Goal: Information Seeking & Learning: Find specific fact

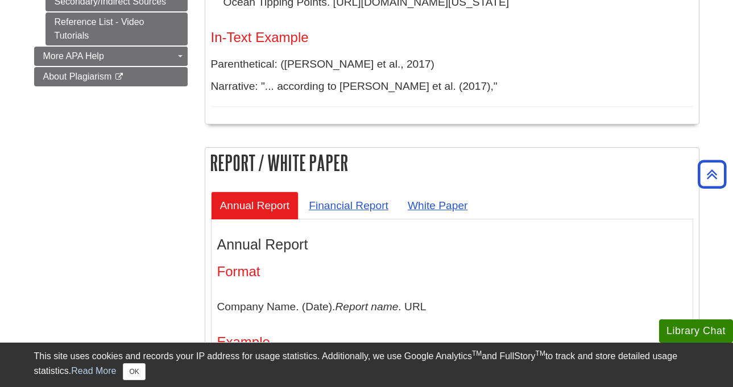
scroll to position [739, 0]
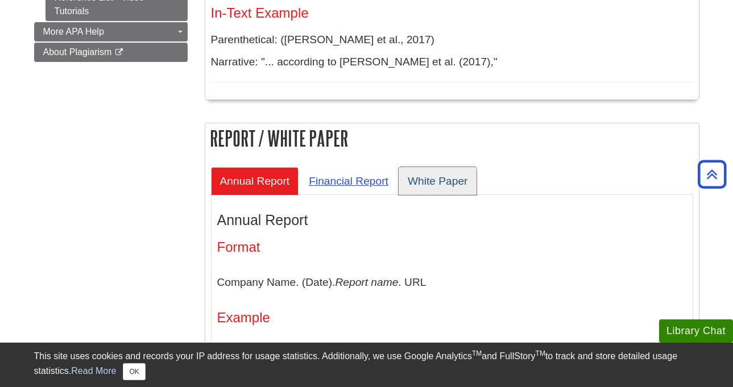
click at [433, 167] on link "White Paper" at bounding box center [438, 181] width 78 height 28
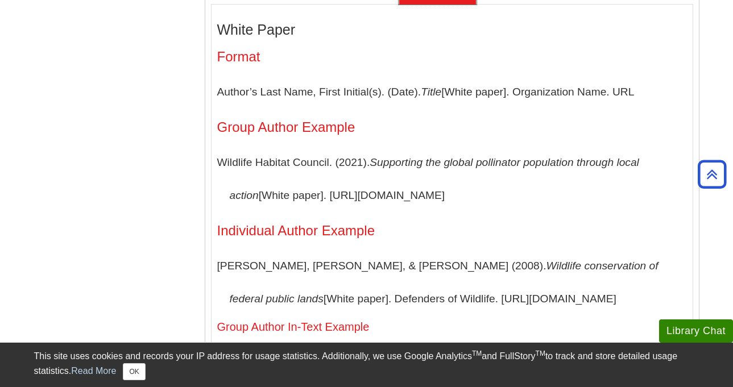
scroll to position [910, 0]
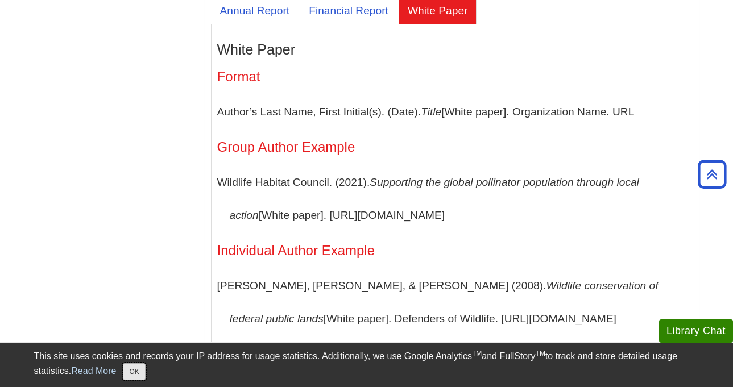
click at [133, 374] on button "OK" at bounding box center [134, 371] width 22 height 17
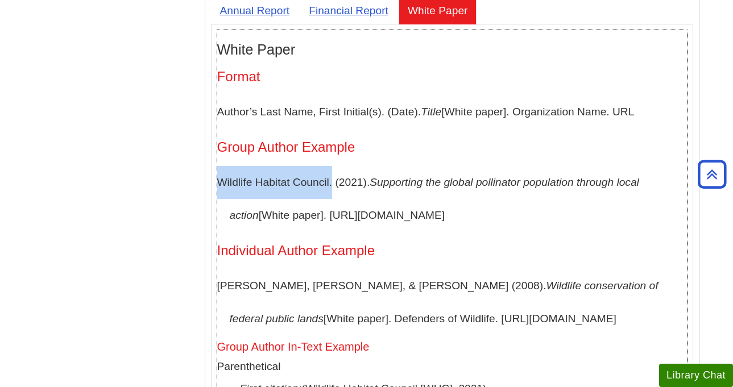
drag, startPoint x: 218, startPoint y: 168, endPoint x: 333, endPoint y: 165, distance: 114.9
click at [333, 166] on p "Wildlife Habitat Council. (2021). Supporting the global pollinator population t…" at bounding box center [452, 198] width 470 height 65
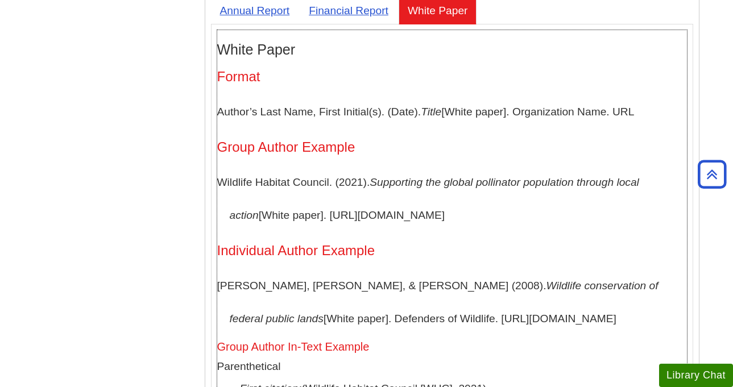
click at [229, 202] on p "Wildlife Habitat Council. (2021). Supporting the global pollinator population t…" at bounding box center [452, 198] width 470 height 65
drag, startPoint x: 229, startPoint y: 201, endPoint x: 296, endPoint y: 205, distance: 66.7
click at [296, 205] on p "Wildlife Habitat Council. (2021). Supporting the global pollinator population t…" at bounding box center [452, 198] width 470 height 65
copy p "[White paper]"
